Goal: Transaction & Acquisition: Purchase product/service

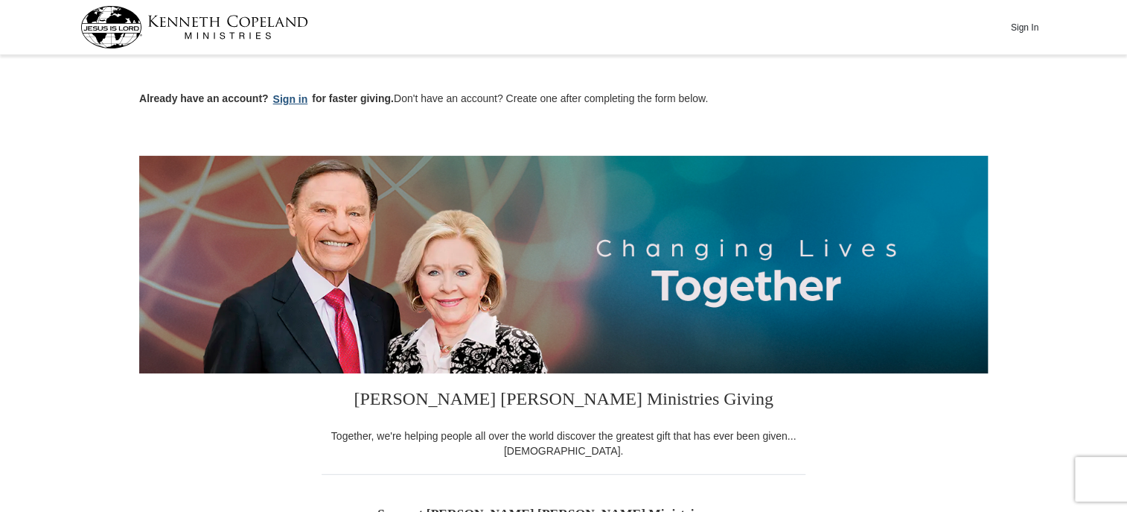
click at [283, 100] on button "Sign in" at bounding box center [291, 99] width 44 height 17
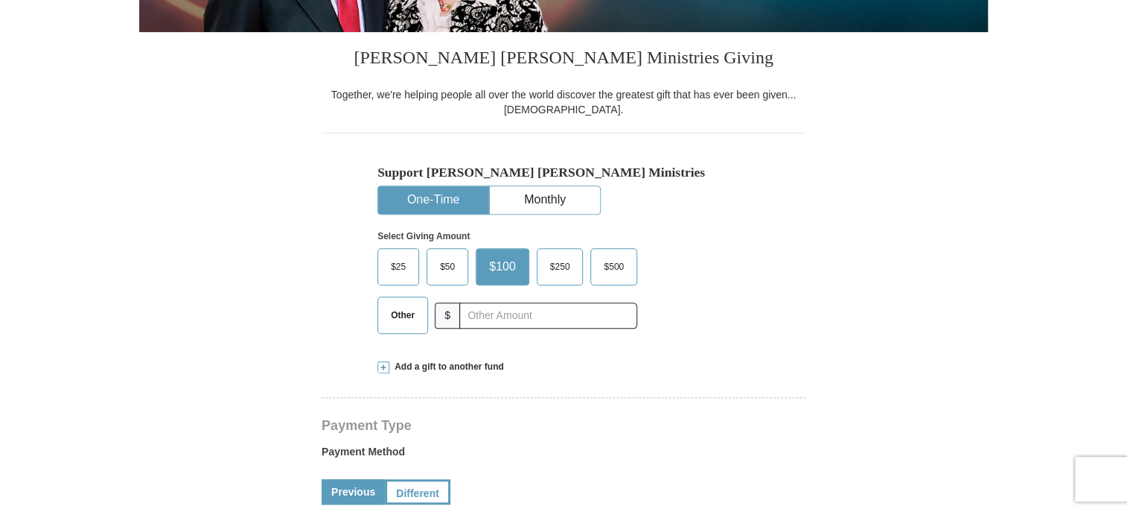
scroll to position [372, 0]
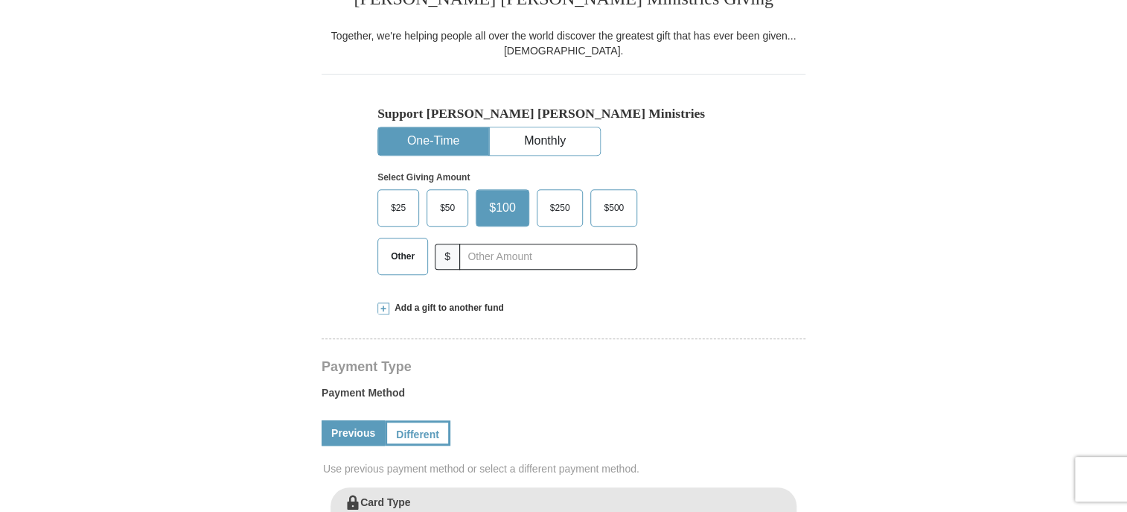
select select "MO"
click at [412, 261] on span "Other" at bounding box center [402, 256] width 39 height 22
click at [0, 0] on input "Other" at bounding box center [0, 0] width 0 height 0
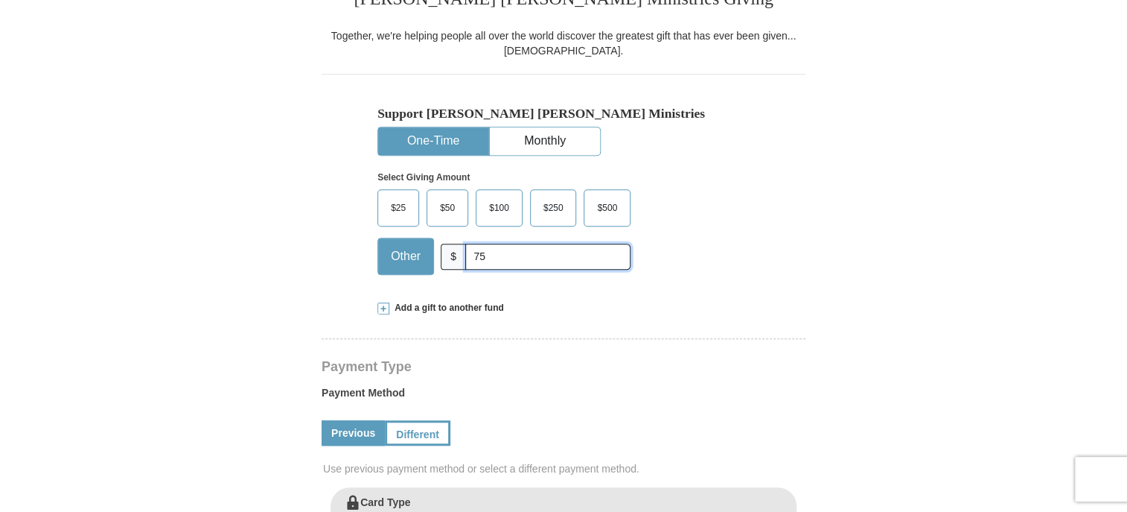
type input "75.00"
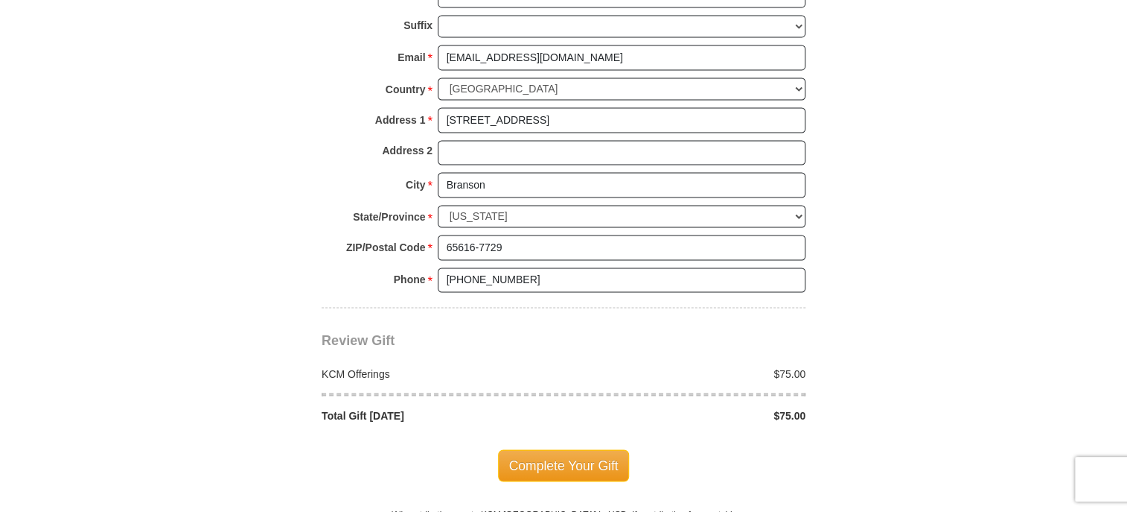
scroll to position [1191, 0]
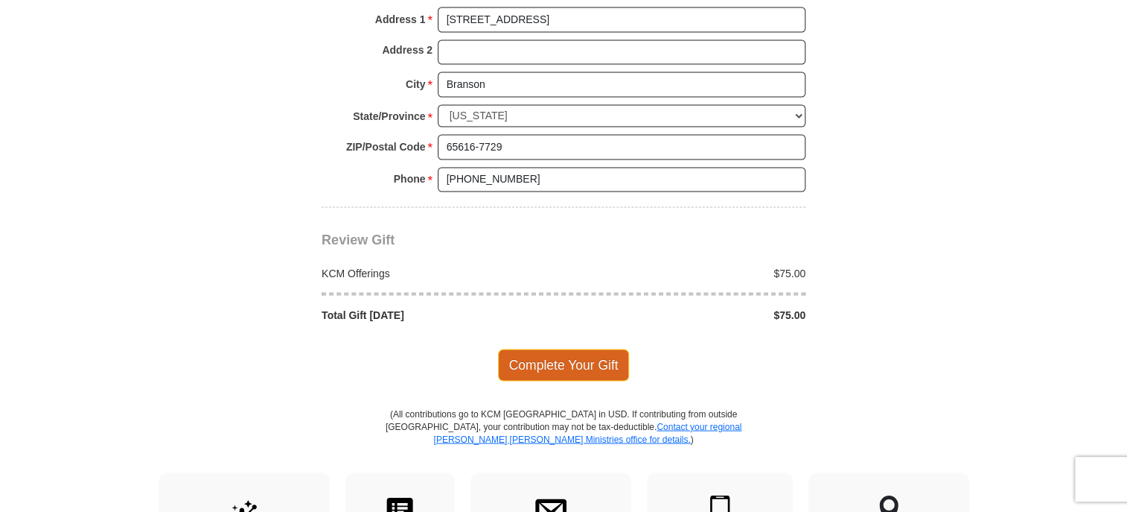
click at [557, 360] on span "Complete Your Gift" at bounding box center [564, 363] width 132 height 31
